Goal: Transaction & Acquisition: Purchase product/service

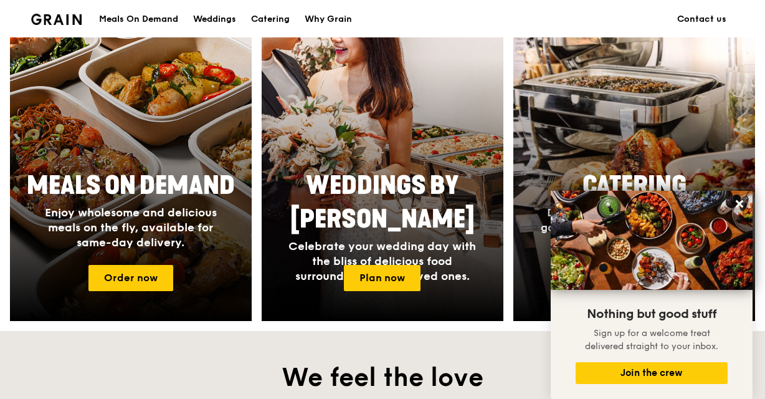
scroll to position [436, 0]
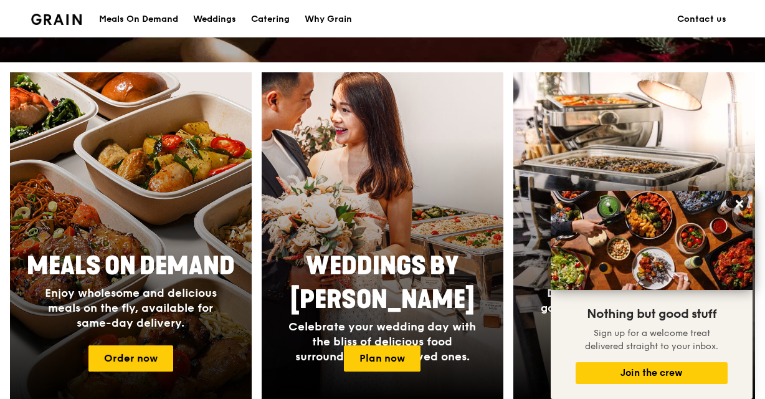
click at [161, 281] on h2 "Meals On Demand" at bounding box center [130, 266] width 227 height 34
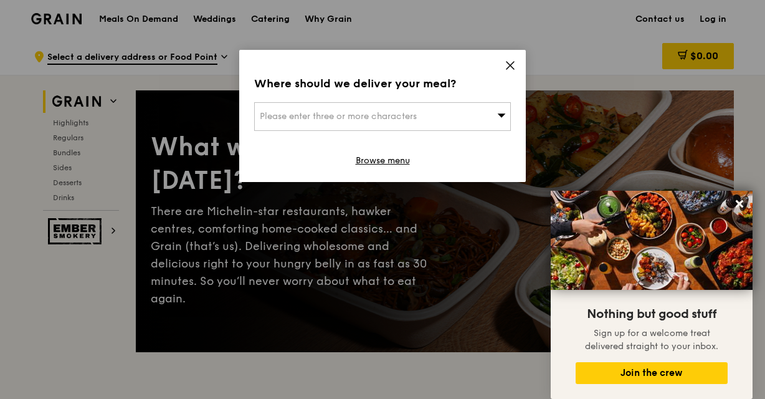
click at [499, 116] on icon at bounding box center [501, 114] width 9 height 9
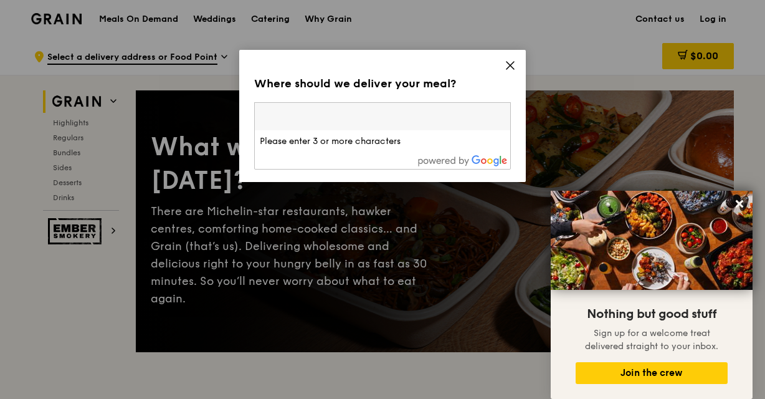
click at [499, 117] on input "search" at bounding box center [382, 116] width 255 height 27
click at [508, 61] on icon at bounding box center [509, 65] width 11 height 11
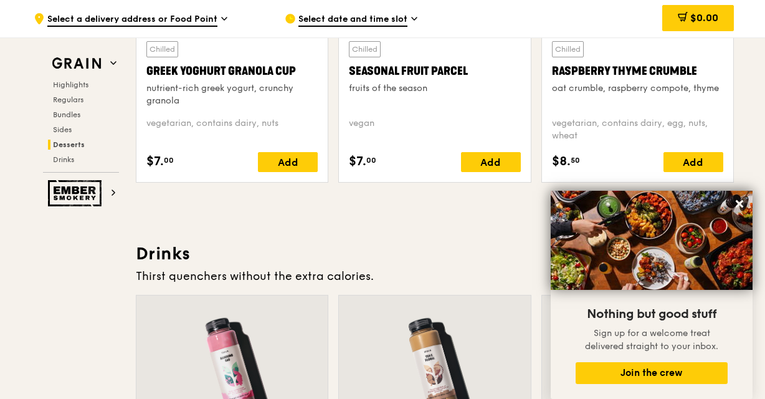
scroll to position [4114, 0]
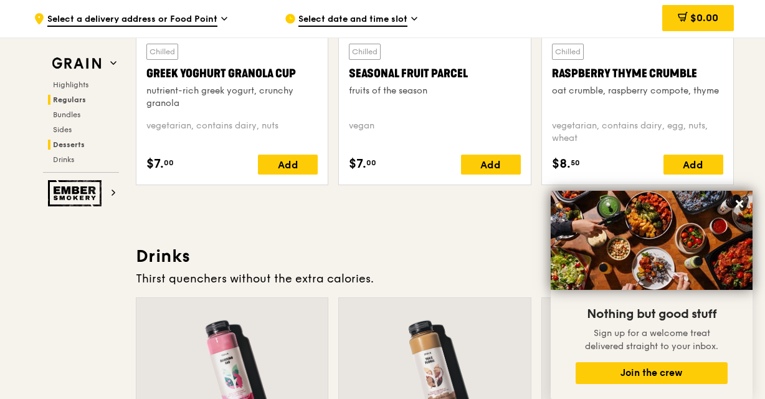
click at [63, 100] on span "Regulars" at bounding box center [69, 99] width 33 height 9
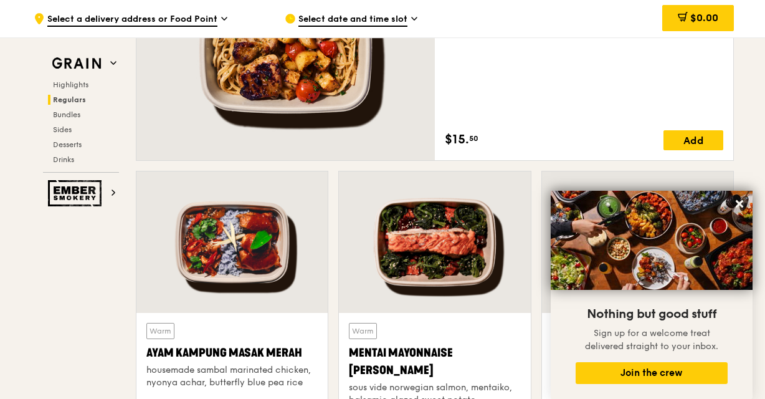
scroll to position [819, 0]
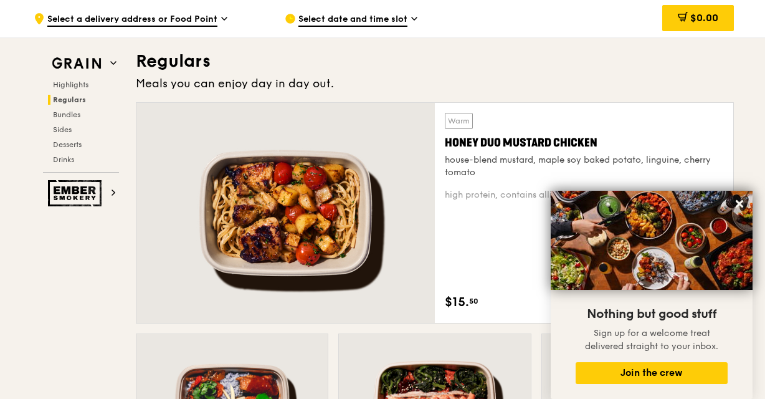
click at [735, 158] on div "Warm Honey Duo Mustard Chicken house-blend mustard, maple soy baked potato, lin…" at bounding box center [435, 217] width 608 height 231
click at [737, 204] on icon at bounding box center [739, 203] width 11 height 11
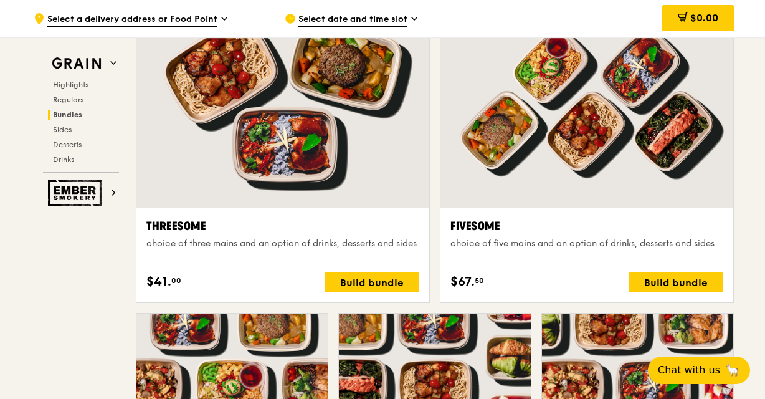
scroll to position [2190, 0]
